Goal: Obtain resource: Obtain resource

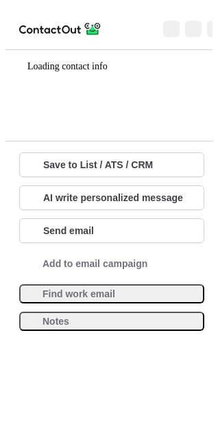
scroll to position [299, 218]
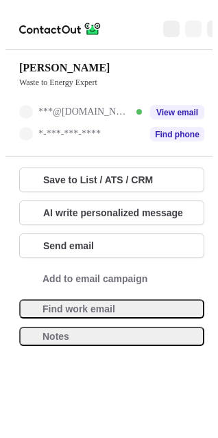
click at [188, 23] on span at bounding box center [193, 28] width 11 height 11
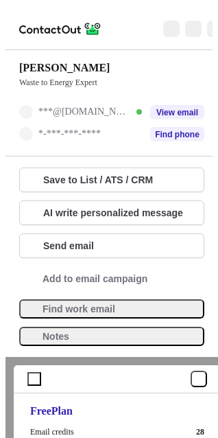
scroll to position [134, 0]
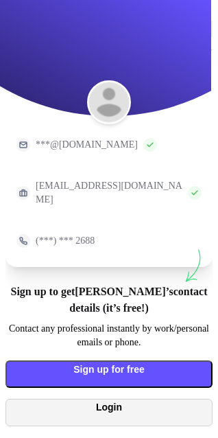
click at [28, 414] on span at bounding box center [22, 419] width 11 height 11
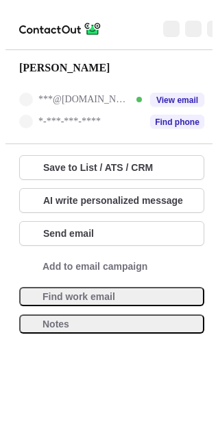
scroll to position [286, 218]
click at [185, 21] on button at bounding box center [193, 29] width 16 height 16
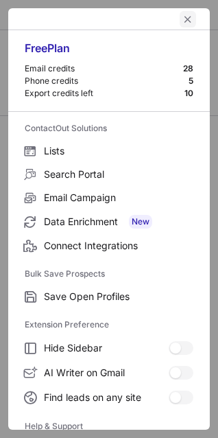
click at [183, 19] on span "left-button" at bounding box center [188, 19] width 11 height 11
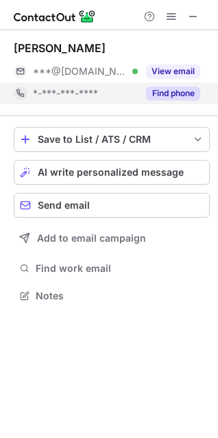
click at [183, 89] on button "Find phone" at bounding box center [173, 94] width 54 height 14
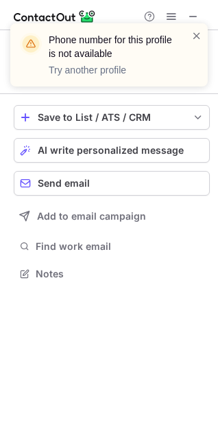
scroll to position [264, 218]
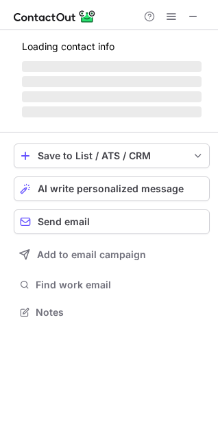
scroll to position [299, 218]
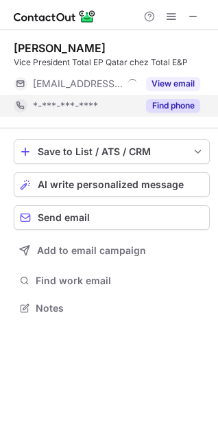
click at [173, 102] on button "Find phone" at bounding box center [173, 106] width 54 height 14
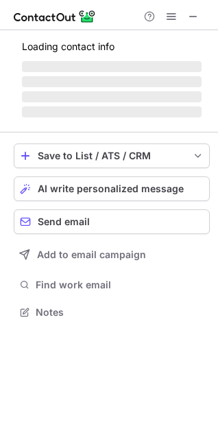
scroll to position [299, 218]
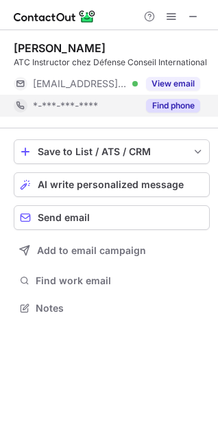
click at [169, 102] on button "Find phone" at bounding box center [173, 106] width 54 height 14
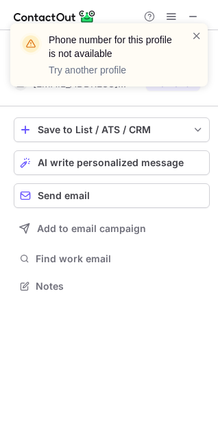
scroll to position [277, 218]
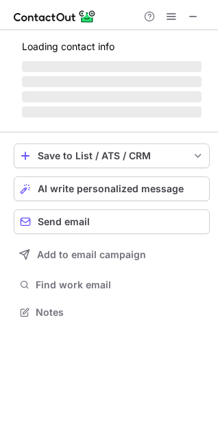
scroll to position [299, 218]
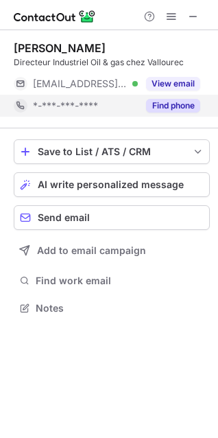
click at [161, 102] on button "Find phone" at bounding box center [173, 106] width 54 height 14
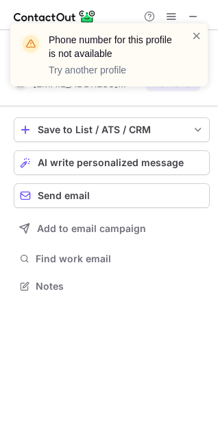
scroll to position [277, 218]
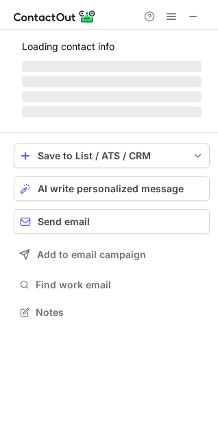
scroll to position [311, 218]
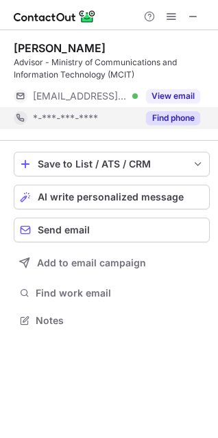
click at [176, 113] on button "Find phone" at bounding box center [173, 118] width 54 height 14
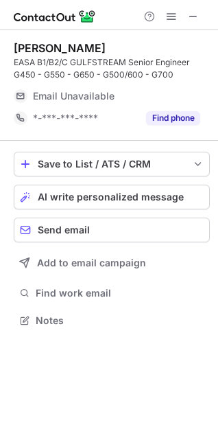
scroll to position [311, 218]
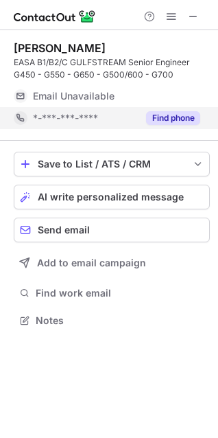
click at [185, 118] on button "Find phone" at bounding box center [173, 118] width 54 height 14
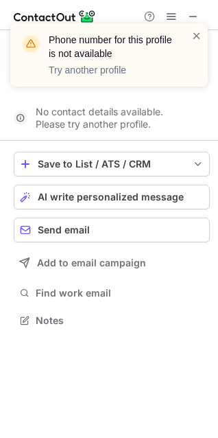
scroll to position [289, 218]
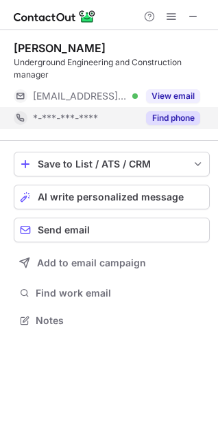
scroll to position [311, 218]
click at [173, 118] on button "Find phone" at bounding box center [173, 118] width 54 height 14
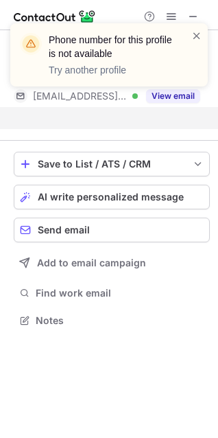
scroll to position [289, 218]
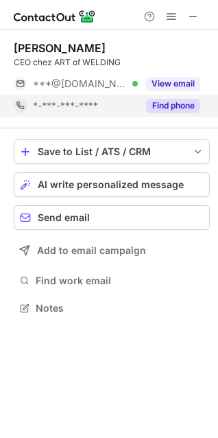
scroll to position [299, 218]
click at [184, 97] on div "Find phone" at bounding box center [169, 106] width 62 height 22
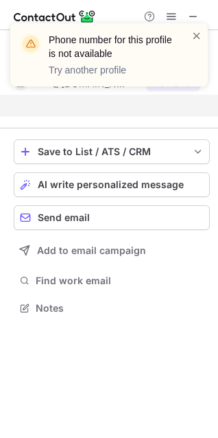
scroll to position [277, 218]
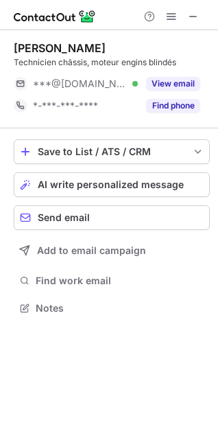
scroll to position [299, 218]
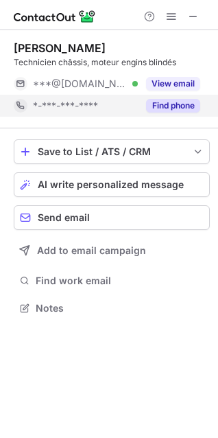
click at [182, 106] on button "Find phone" at bounding box center [173, 106] width 54 height 14
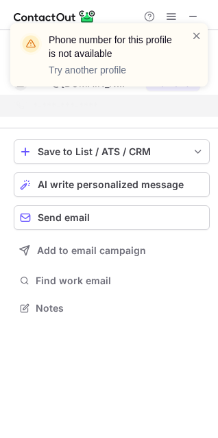
scroll to position [277, 218]
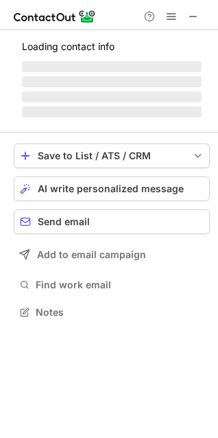
scroll to position [299, 218]
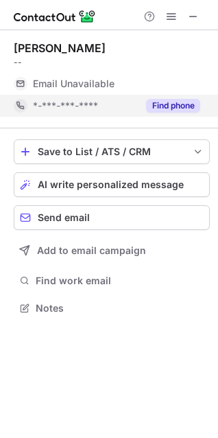
click at [183, 106] on button "Find phone" at bounding box center [173, 106] width 54 height 14
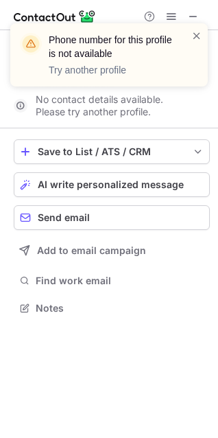
scroll to position [277, 218]
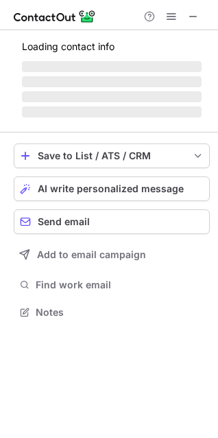
scroll to position [299, 218]
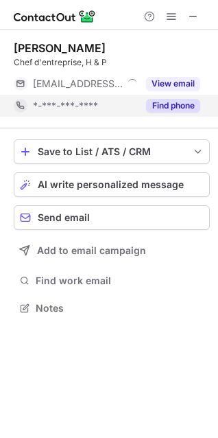
click at [182, 106] on button "Find phone" at bounding box center [173, 106] width 54 height 14
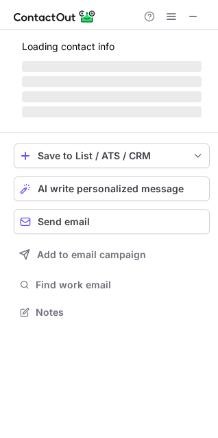
scroll to position [299, 218]
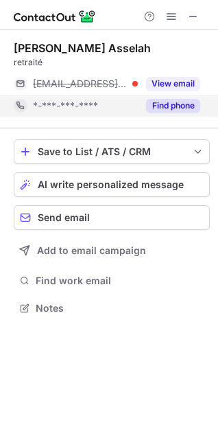
click at [183, 103] on button "Find phone" at bounding box center [173, 106] width 54 height 14
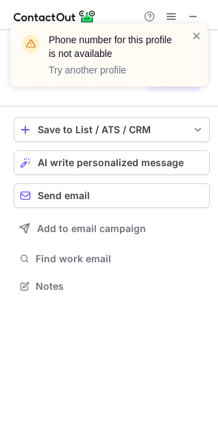
scroll to position [255, 218]
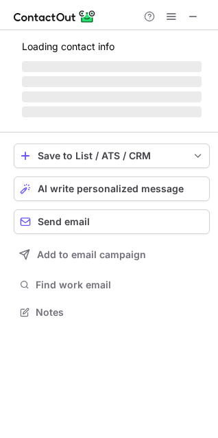
scroll to position [299, 218]
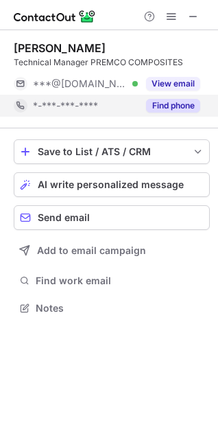
click at [170, 104] on button "Find phone" at bounding box center [173, 106] width 54 height 14
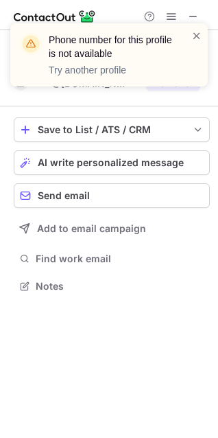
scroll to position [277, 218]
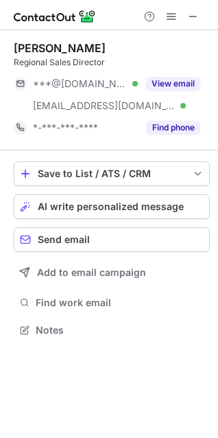
scroll to position [321, 218]
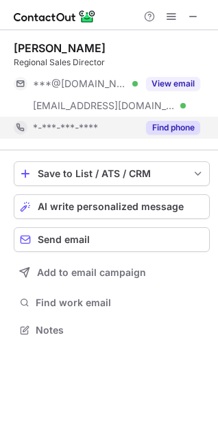
click at [188, 122] on button "Find phone" at bounding box center [173, 128] width 54 height 14
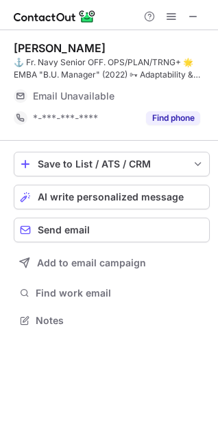
scroll to position [311, 218]
click at [168, 112] on button "Find phone" at bounding box center [173, 118] width 54 height 14
